Goal: Use online tool/utility

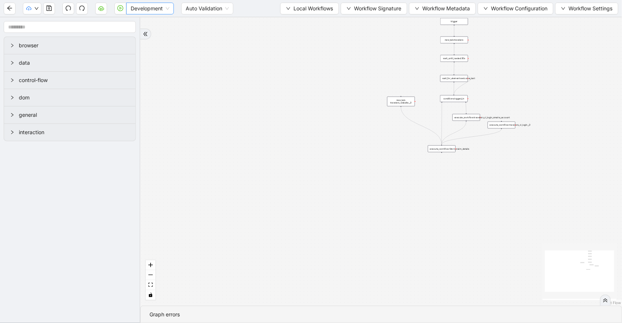
click at [164, 9] on span "Development" at bounding box center [150, 8] width 39 height 11
click at [159, 35] on div "Production" at bounding box center [150, 35] width 36 height 8
click at [118, 7] on icon "play-circle" at bounding box center [120, 8] width 6 height 6
